Goal: Task Accomplishment & Management: Use online tool/utility

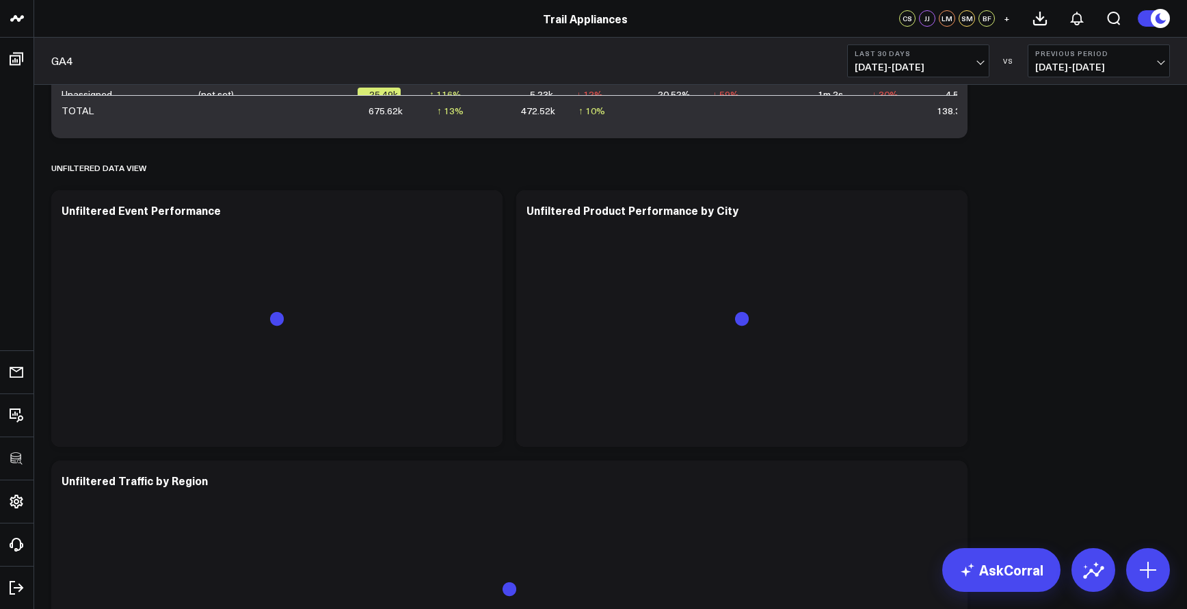
scroll to position [1615, 0]
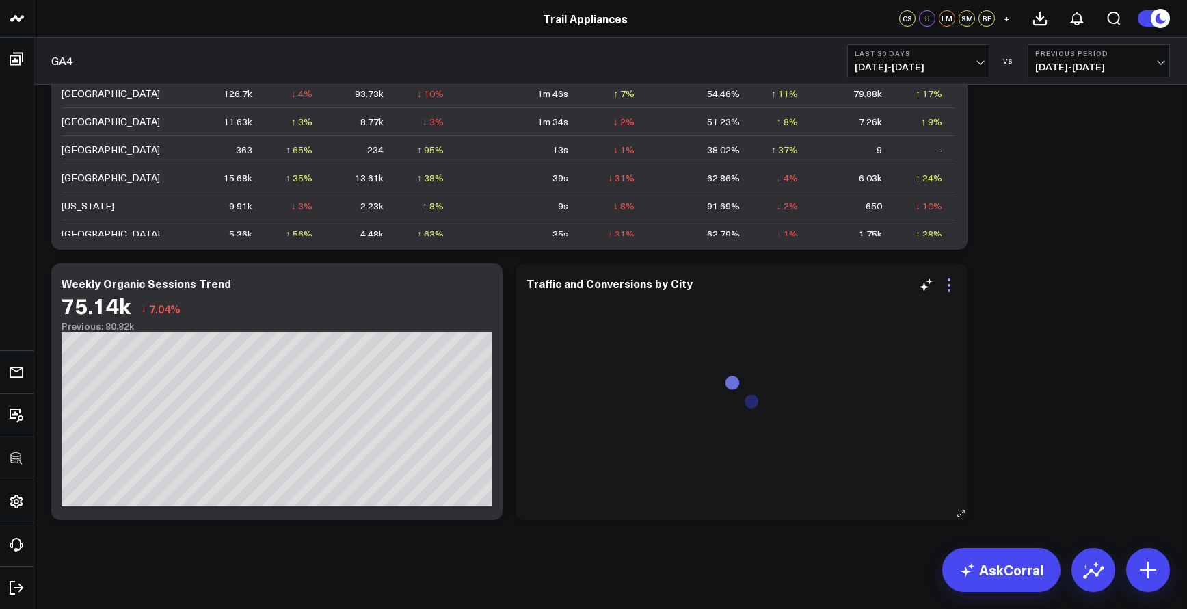
click at [946, 284] on icon at bounding box center [949, 285] width 16 height 16
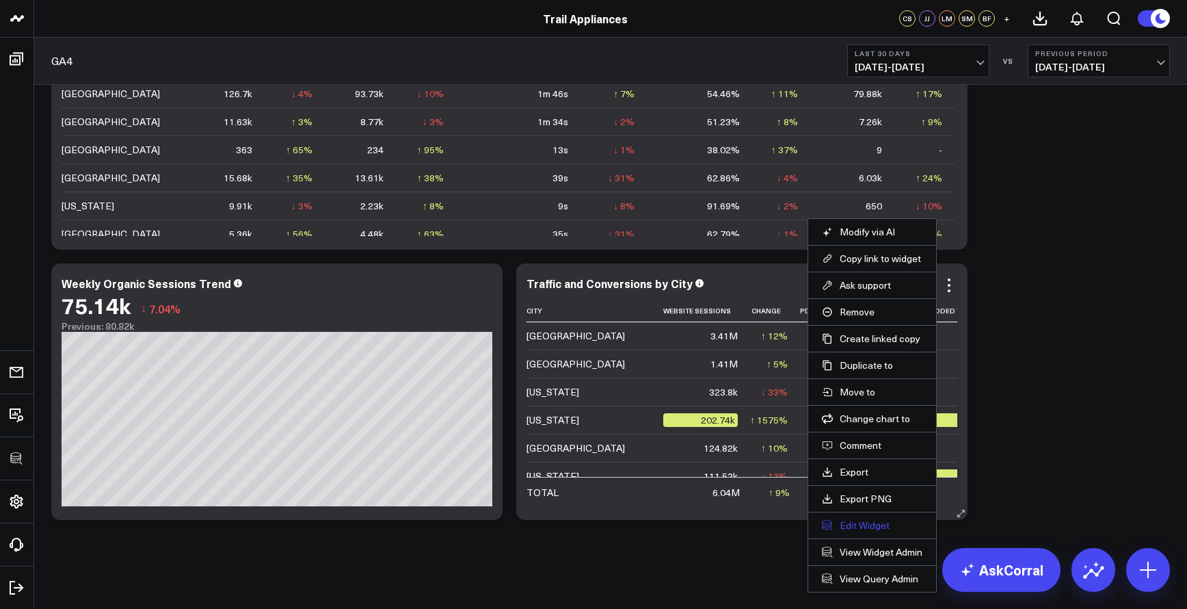
click at [872, 524] on button "Edit Widget" at bounding box center [872, 525] width 101 height 12
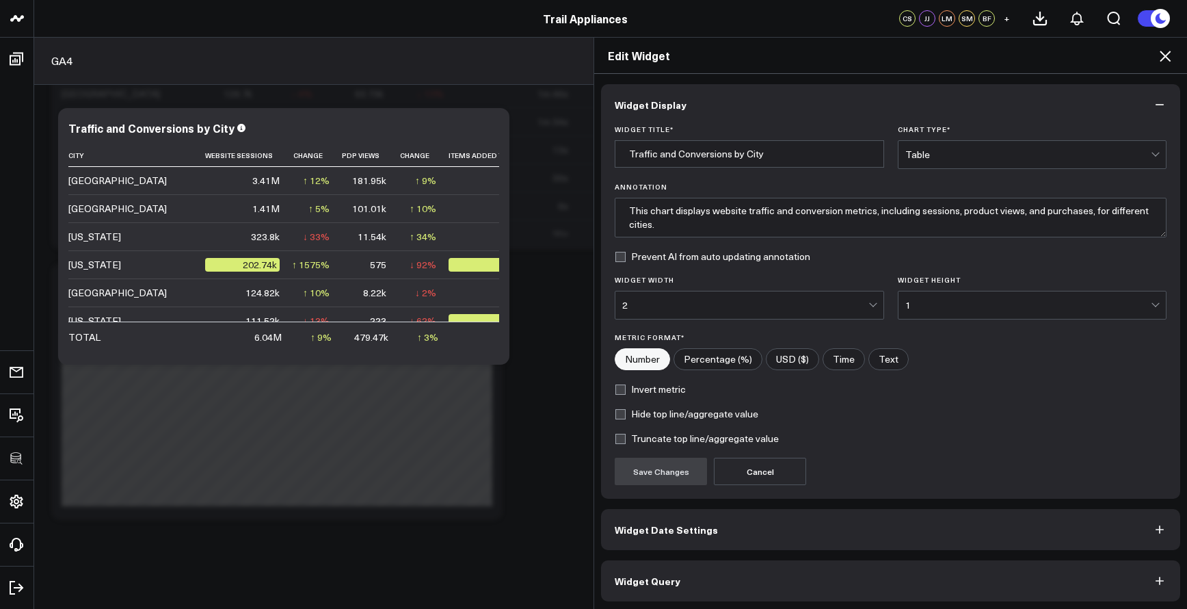
scroll to position [2, 0]
click at [844, 576] on button "Widget Query" at bounding box center [890, 578] width 579 height 41
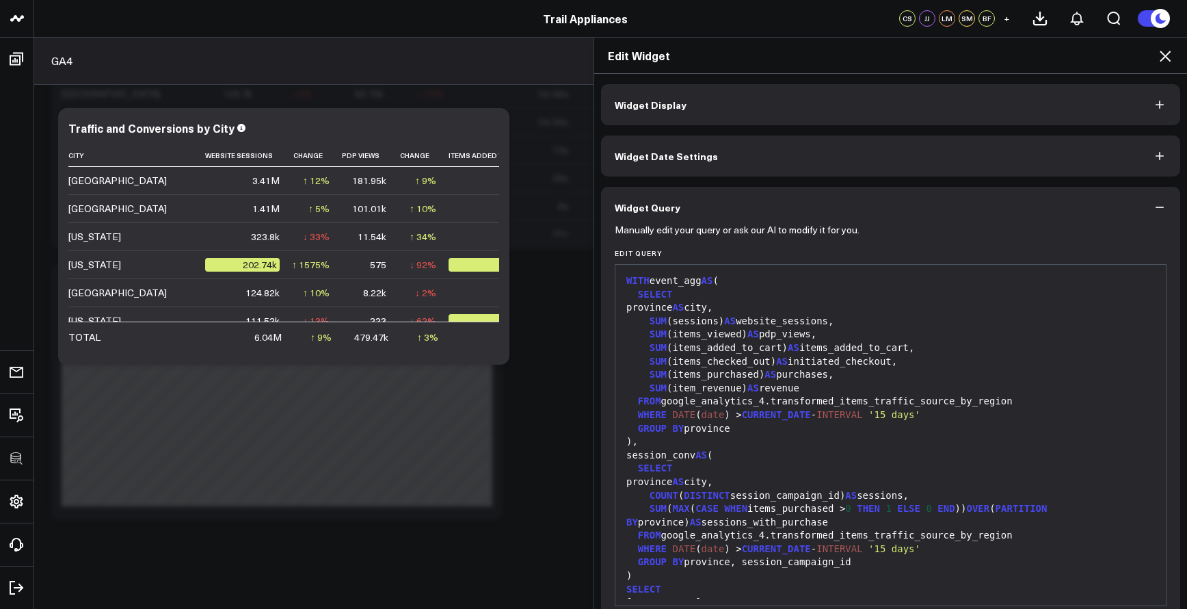
click at [804, 475] on div "province AS city," at bounding box center [890, 482] width 537 height 14
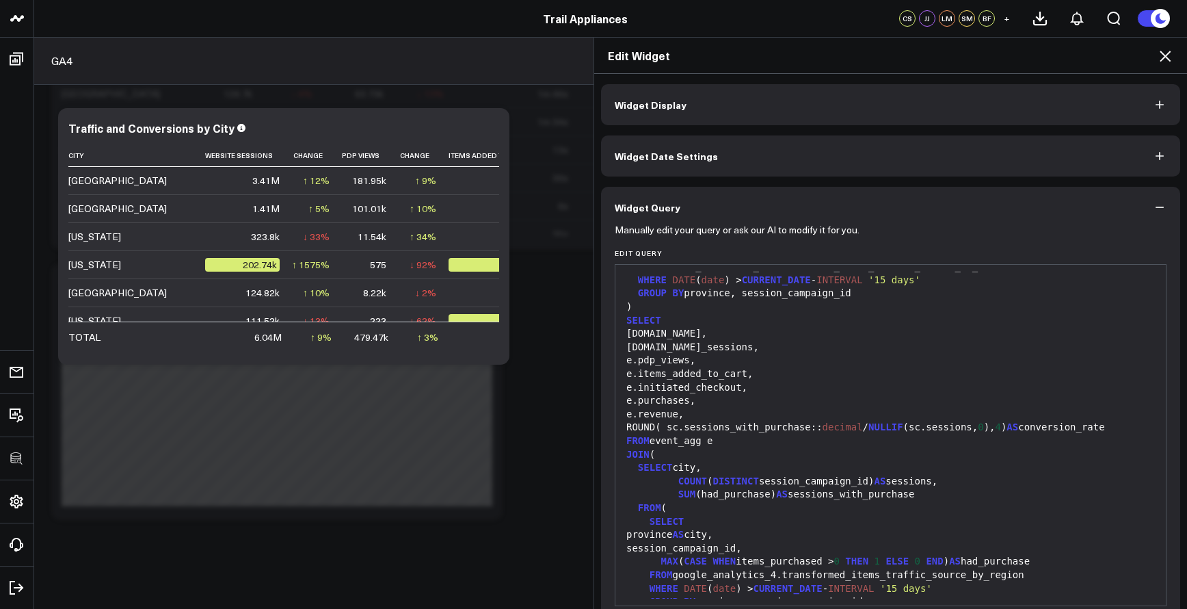
scroll to position [62, 0]
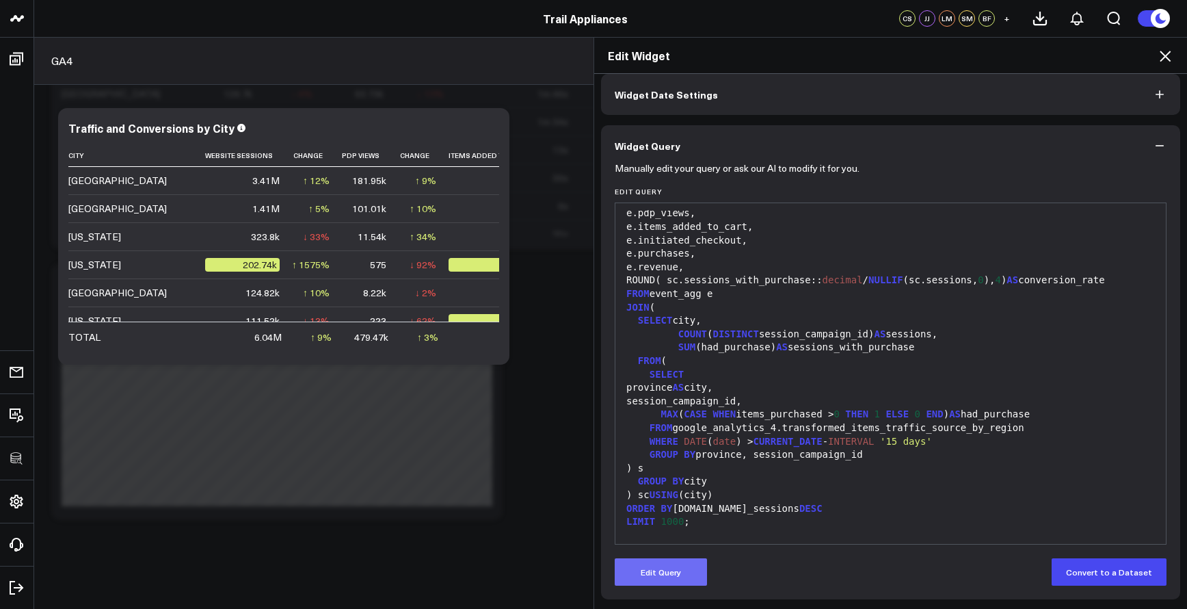
click at [681, 568] on button "Edit Query" at bounding box center [661, 571] width 92 height 27
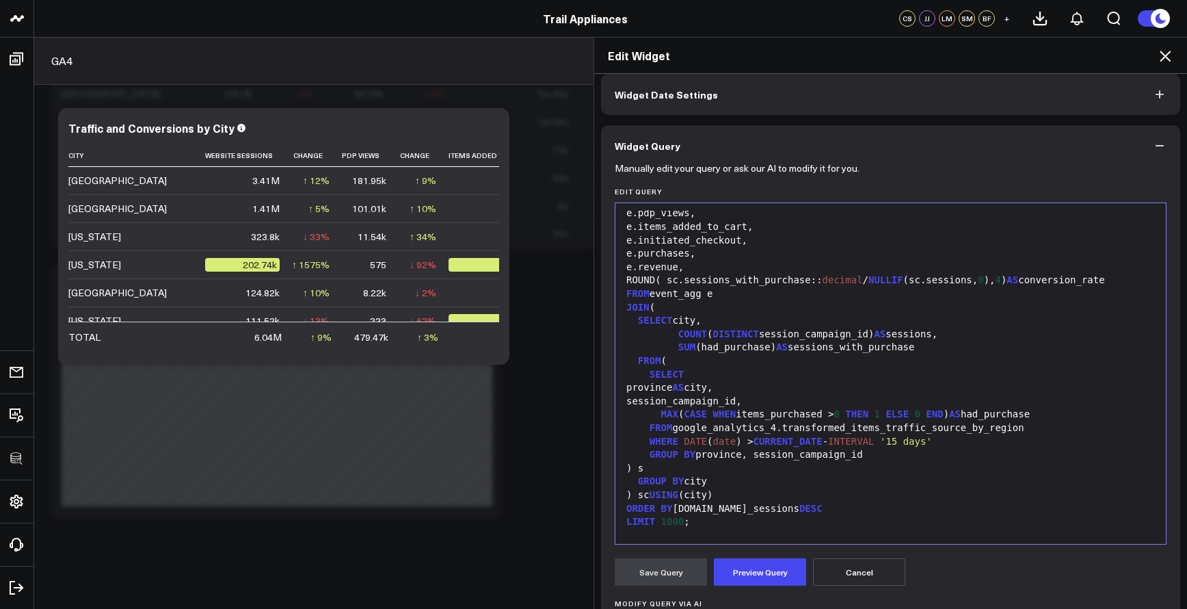
click at [757, 462] on div ") s" at bounding box center [890, 469] width 537 height 14
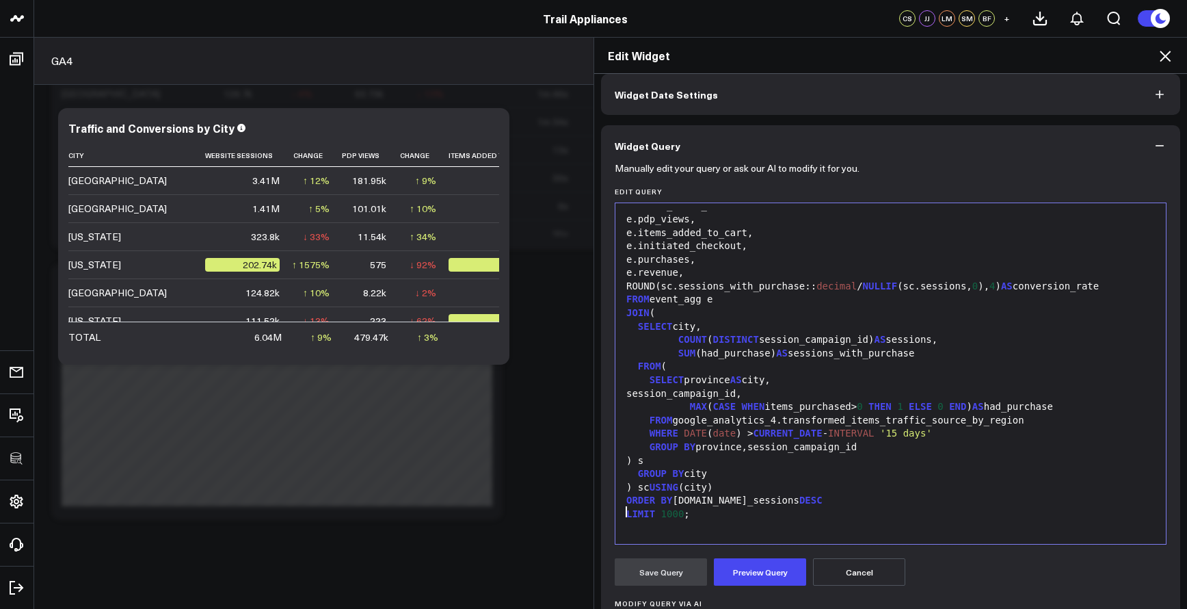
scroll to position [185, 0]
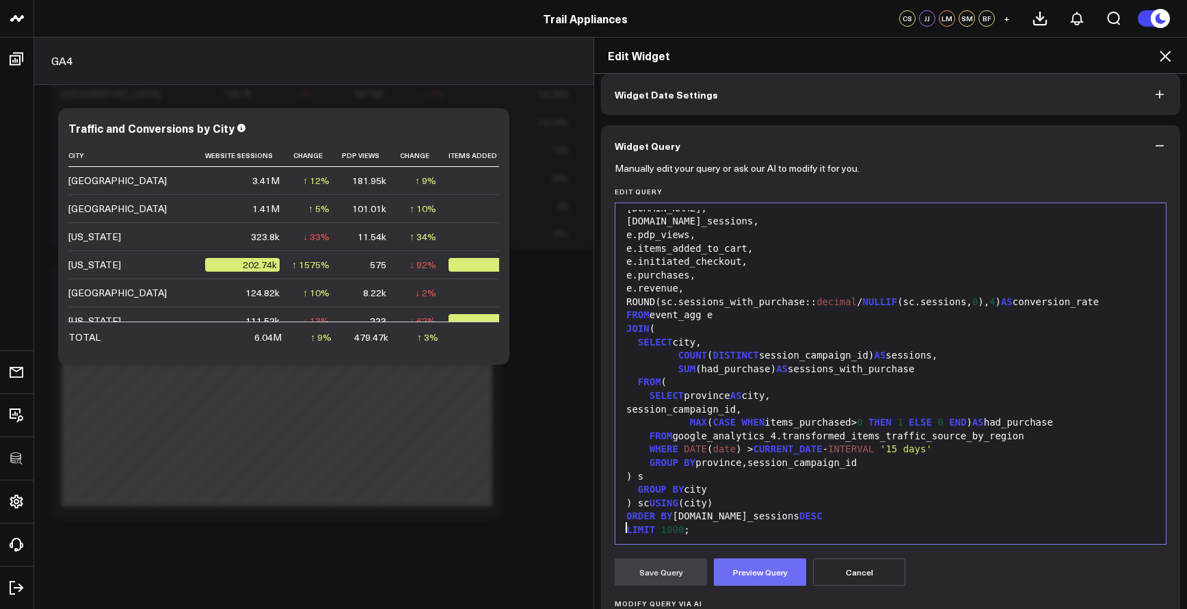
click at [738, 572] on button "Preview Query" at bounding box center [760, 571] width 92 height 27
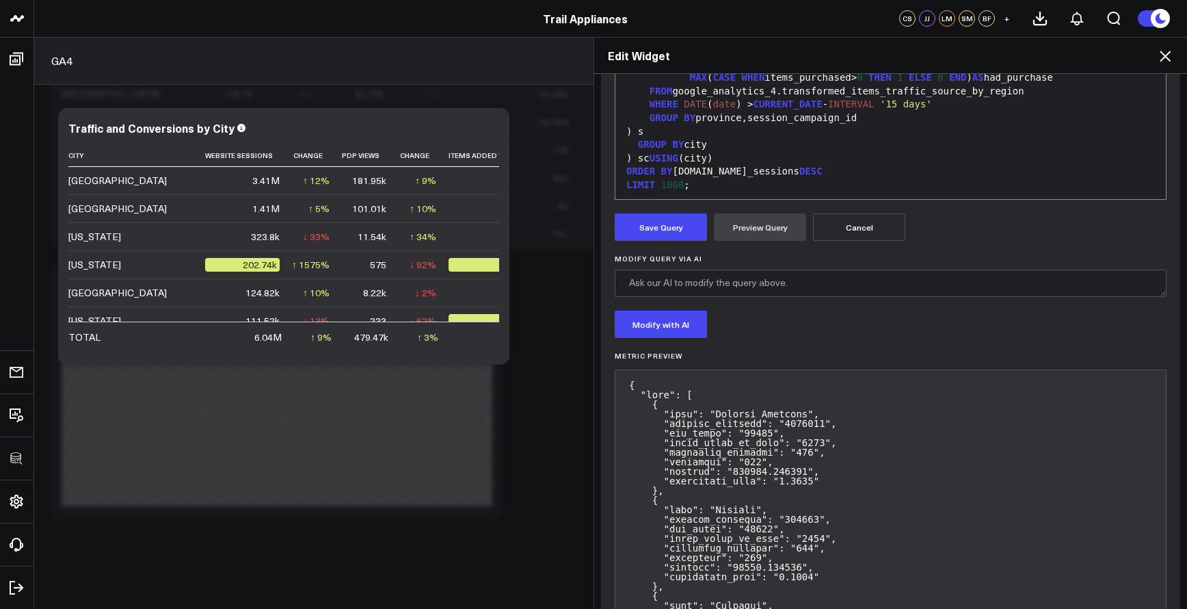
scroll to position [223, 0]
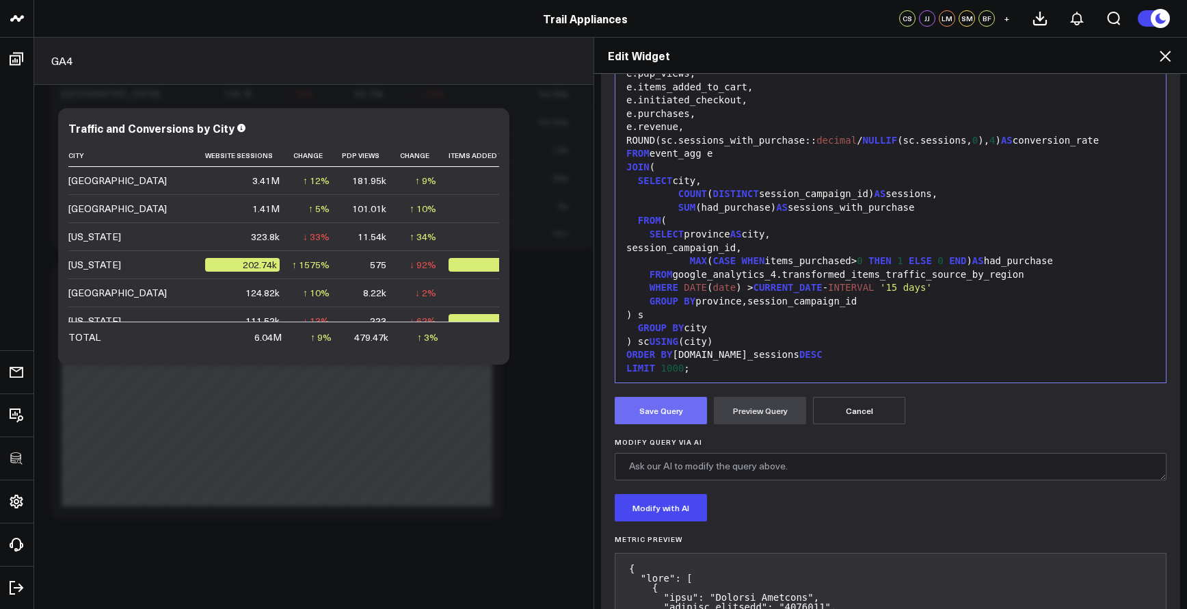
click at [682, 418] on button "Save Query" at bounding box center [661, 410] width 92 height 27
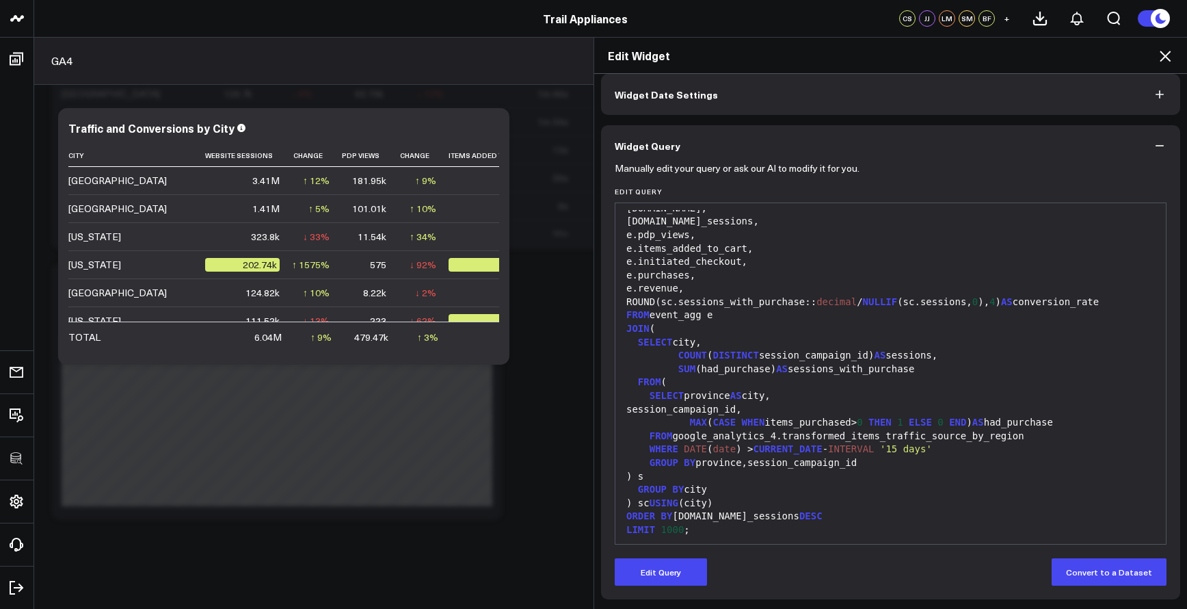
scroll to position [62, 0]
drag, startPoint x: 233, startPoint y: 350, endPoint x: 253, endPoint y: 354, distance: 20.1
click at [253, 354] on div "Edit Widget Widget Display Widget Date Settings Widget Query Manually edit your…" at bounding box center [593, 323] width 1187 height 572
drag, startPoint x: 233, startPoint y: 348, endPoint x: 267, endPoint y: 348, distance: 34.2
click at [267, 348] on div "Edit Widget Widget Display Widget Date Settings Widget Query Manually edit your…" at bounding box center [593, 323] width 1187 height 572
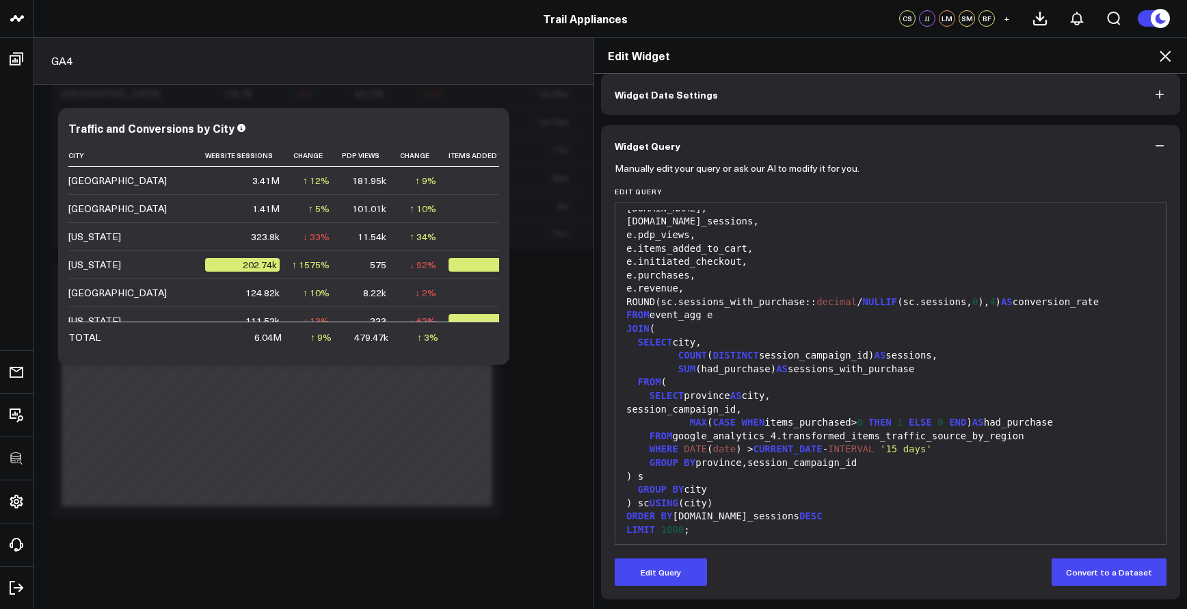
drag, startPoint x: 243, startPoint y: 347, endPoint x: 271, endPoint y: 348, distance: 28.7
click at [270, 349] on div "Edit Widget Widget Display Widget Date Settings Widget Query Manually edit your…" at bounding box center [593, 323] width 1187 height 572
click at [1162, 64] on icon at bounding box center [1165, 56] width 16 height 16
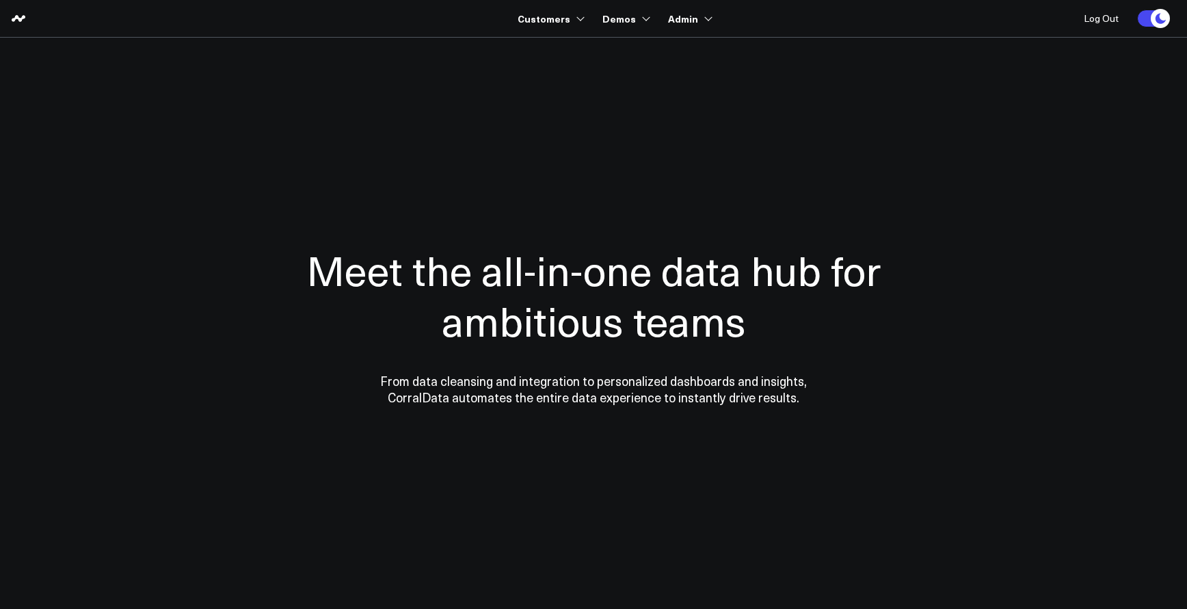
click at [1024, 204] on div at bounding box center [593, 324] width 985 height 465
